Goal: Book appointment/travel/reservation

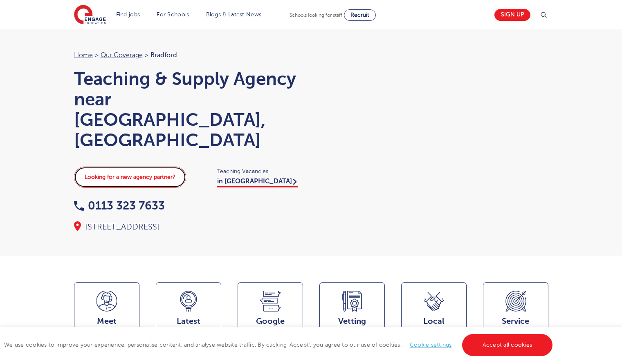
click at [154, 167] on link "Looking for a new agency partner?" at bounding box center [130, 177] width 112 height 21
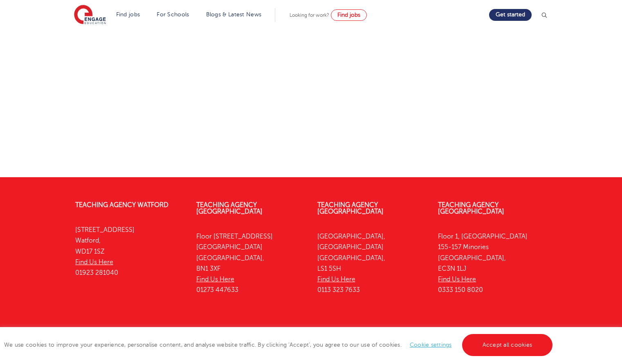
scroll to position [370, 0]
